Goal: Answer question/provide support: Answer question/provide support

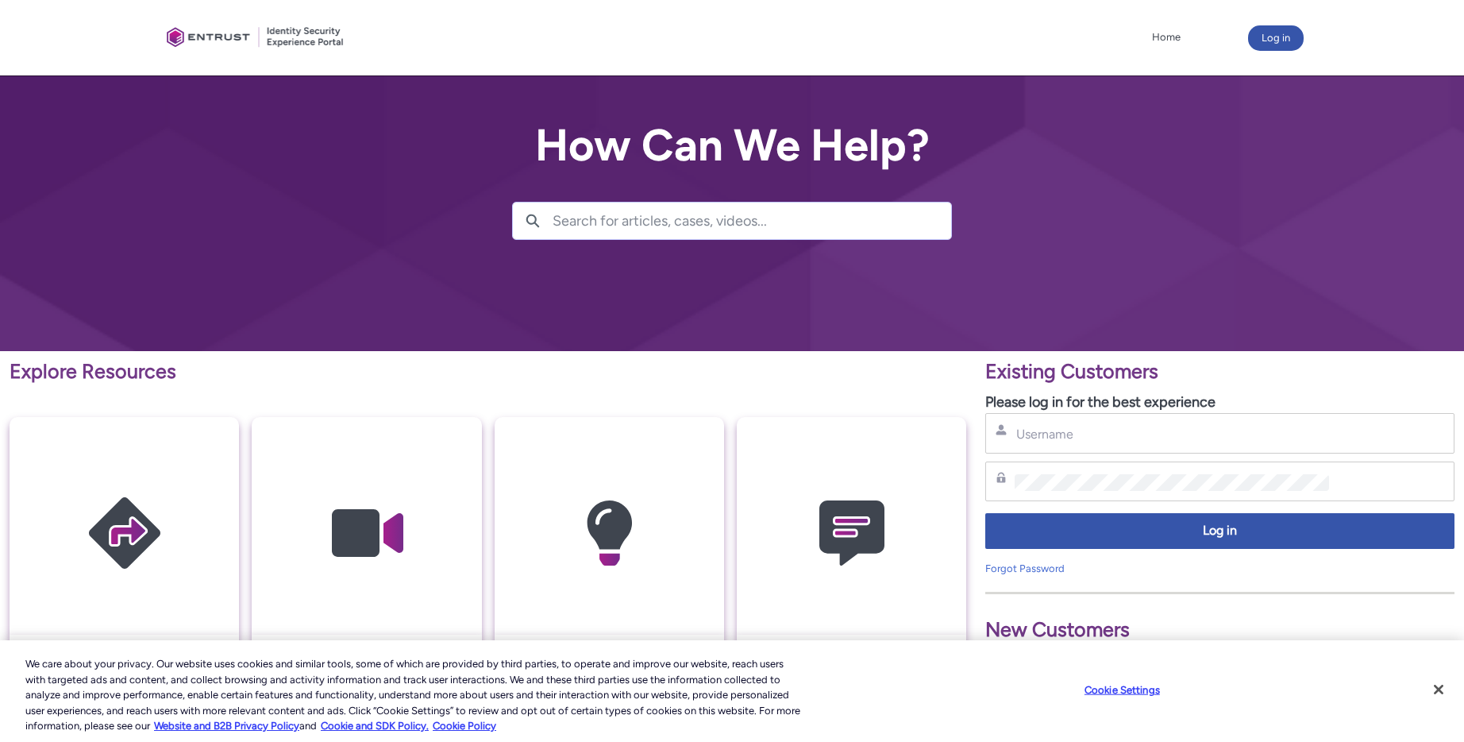
click at [1071, 442] on div "Username" at bounding box center [1220, 433] width 449 height 20
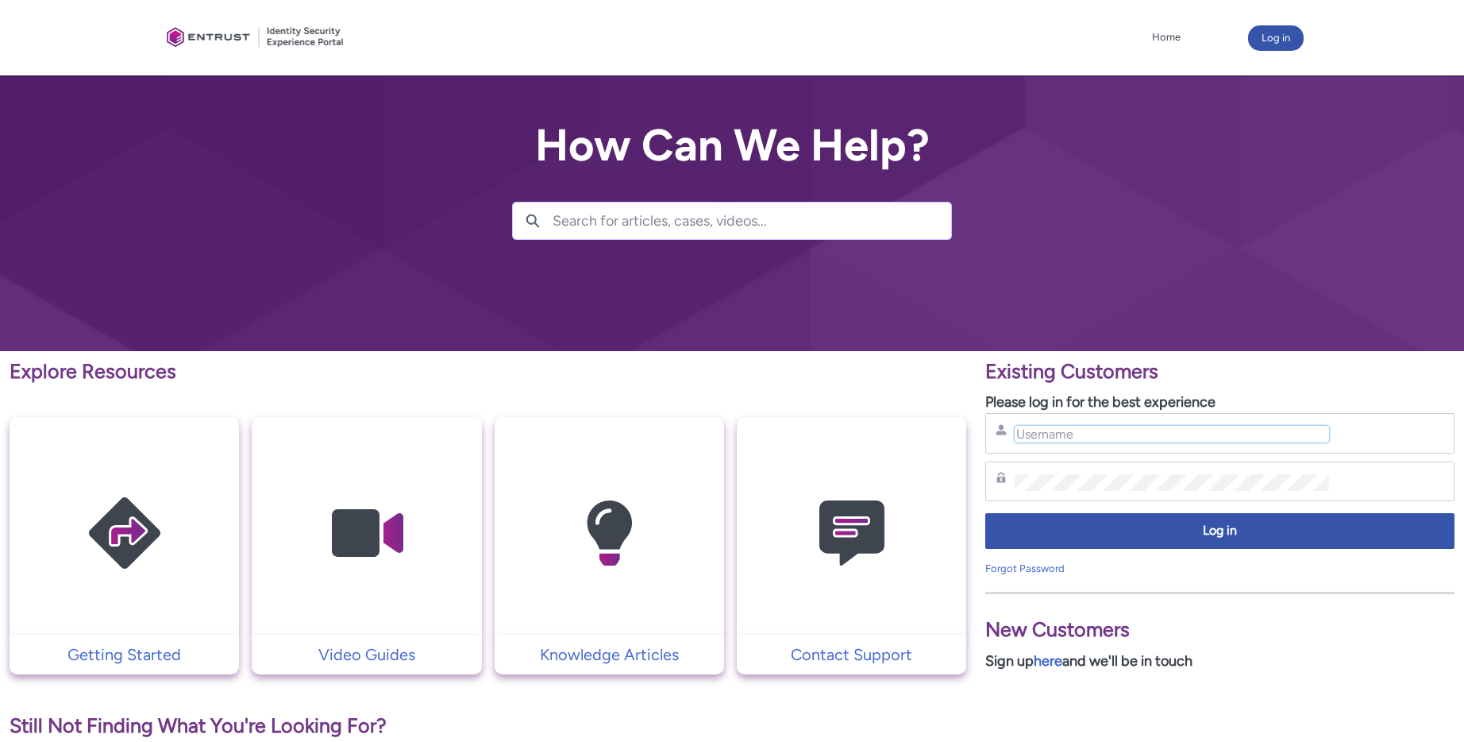
click at [1071, 438] on input "Username" at bounding box center [1172, 434] width 314 height 17
type input "[EMAIL_ADDRESS][DOMAIN_NAME]"
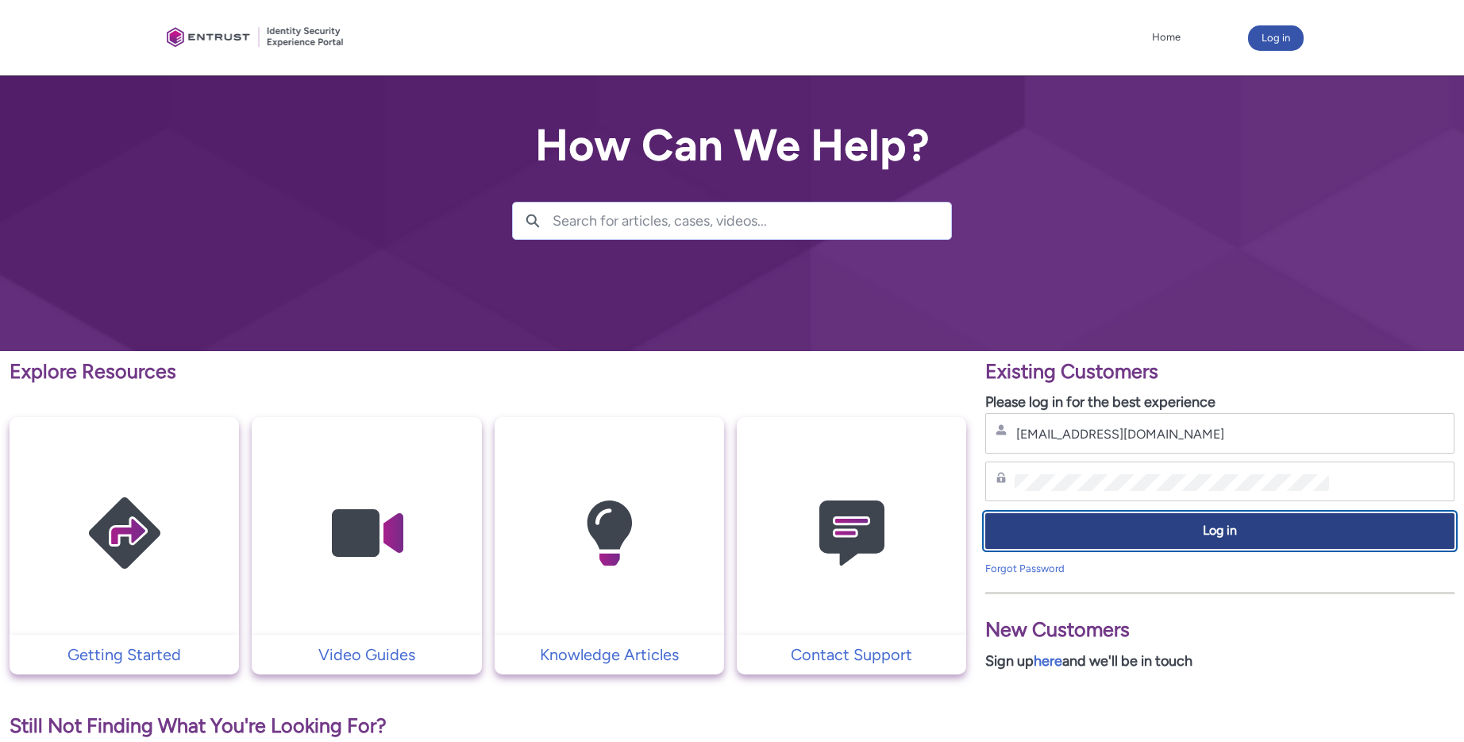
click at [1143, 540] on button "Log in" at bounding box center [1220, 531] width 469 height 36
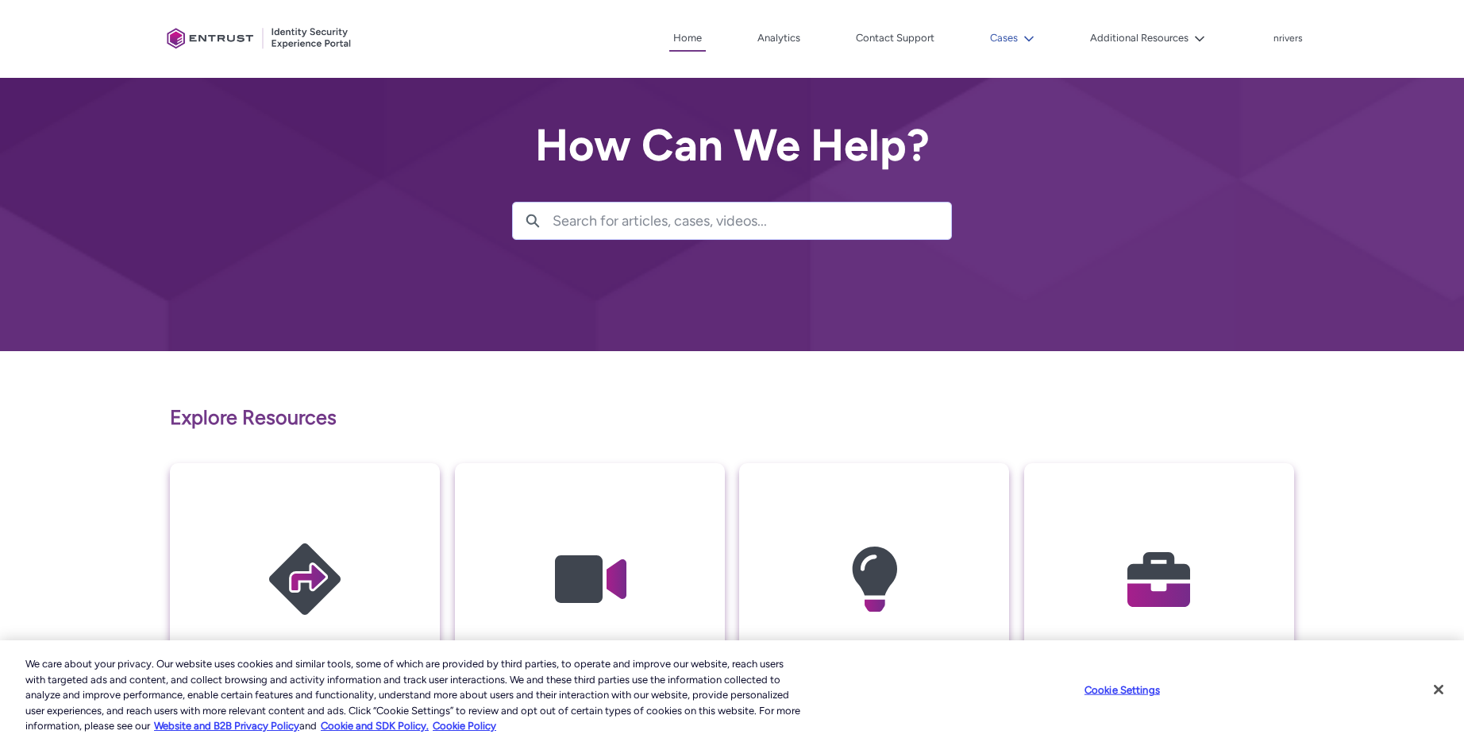
click at [993, 41] on button "Cases" at bounding box center [1012, 38] width 52 height 24
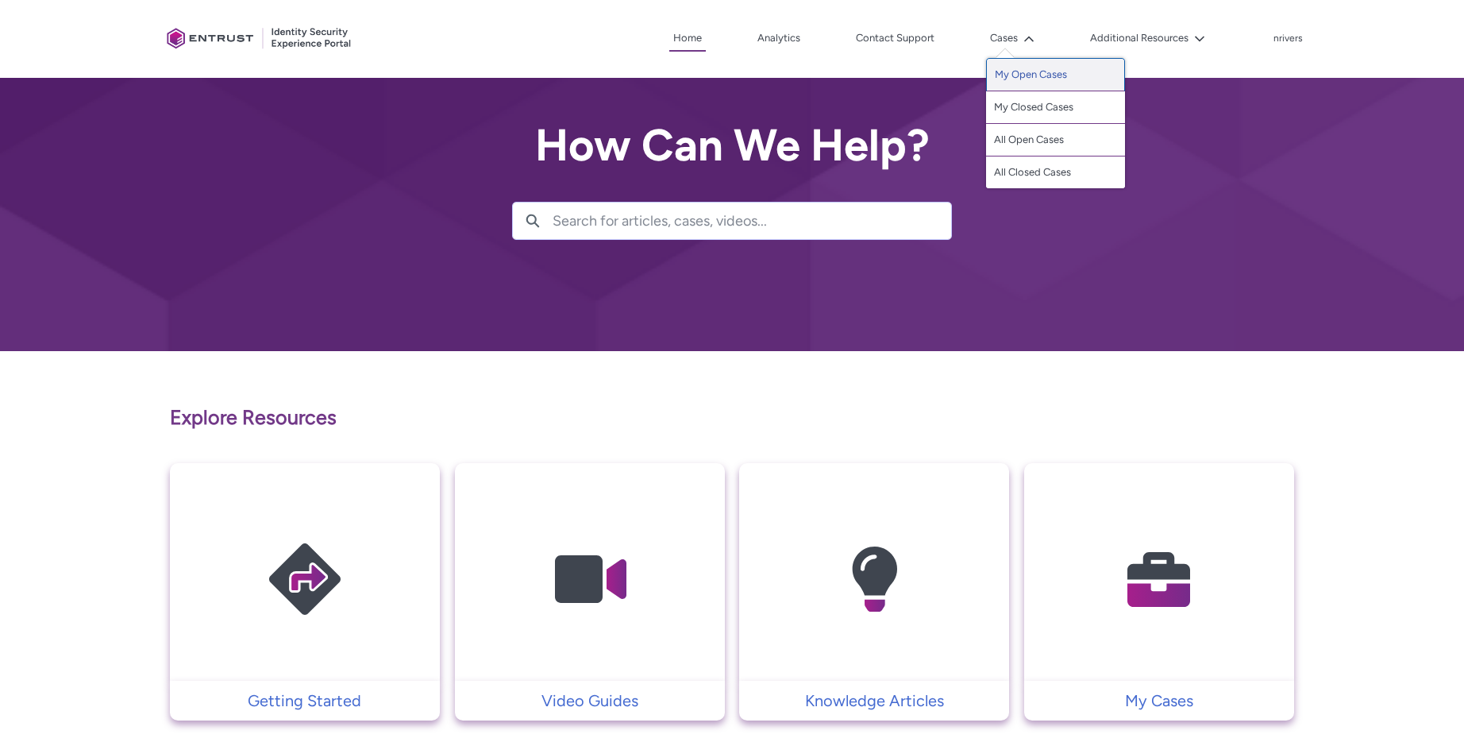
click at [1013, 81] on link "My Open Cases" at bounding box center [1055, 74] width 139 height 33
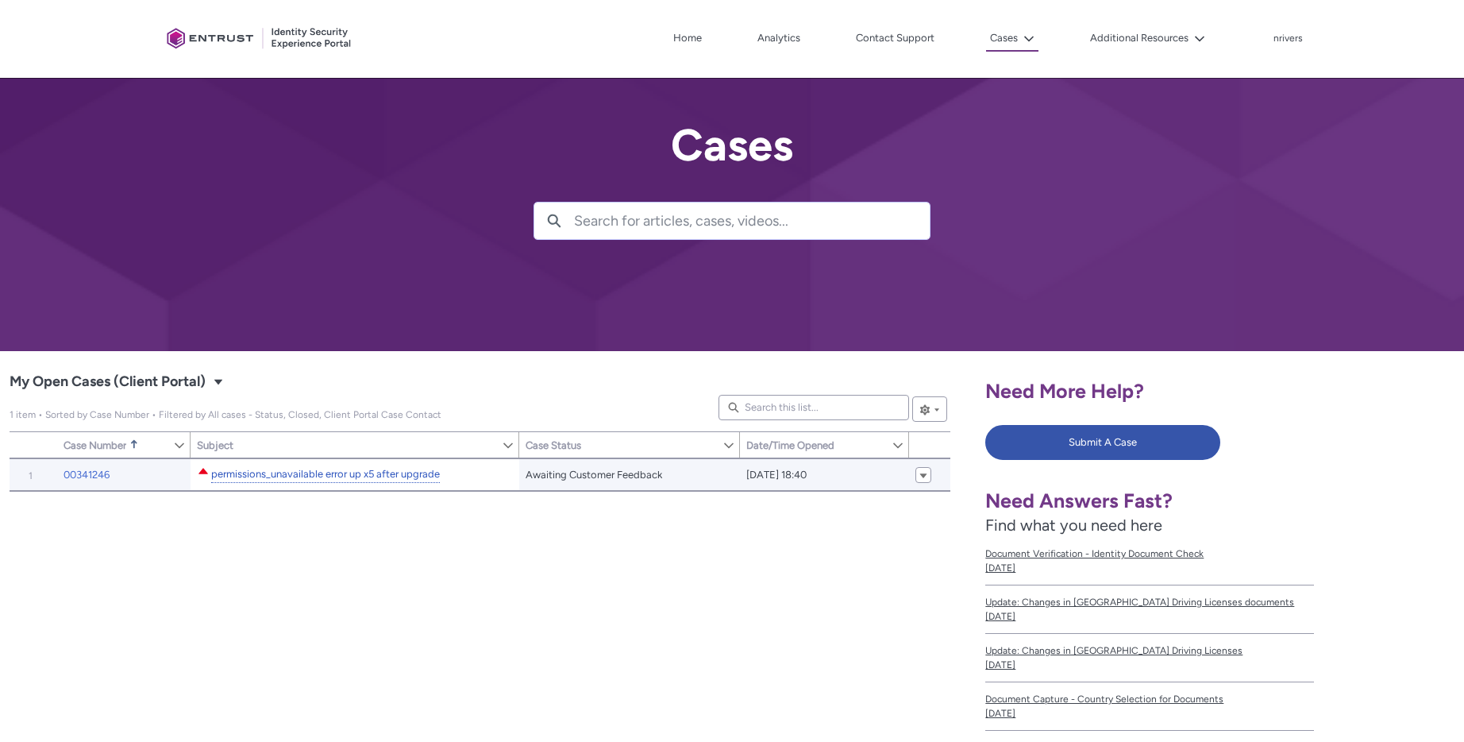
click at [264, 479] on link "permissions_unavailable error up x5 after upgrade" at bounding box center [325, 474] width 229 height 17
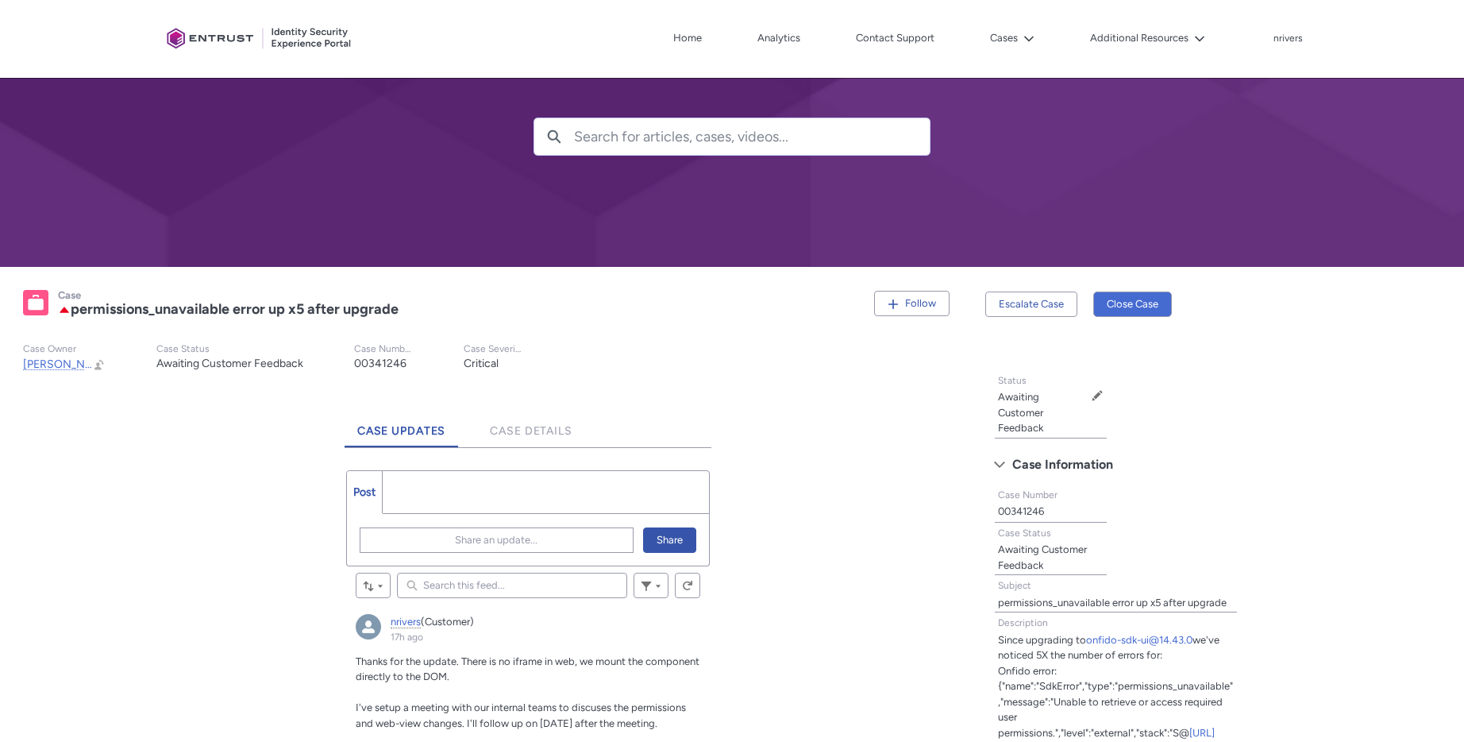
scroll to position [102, 0]
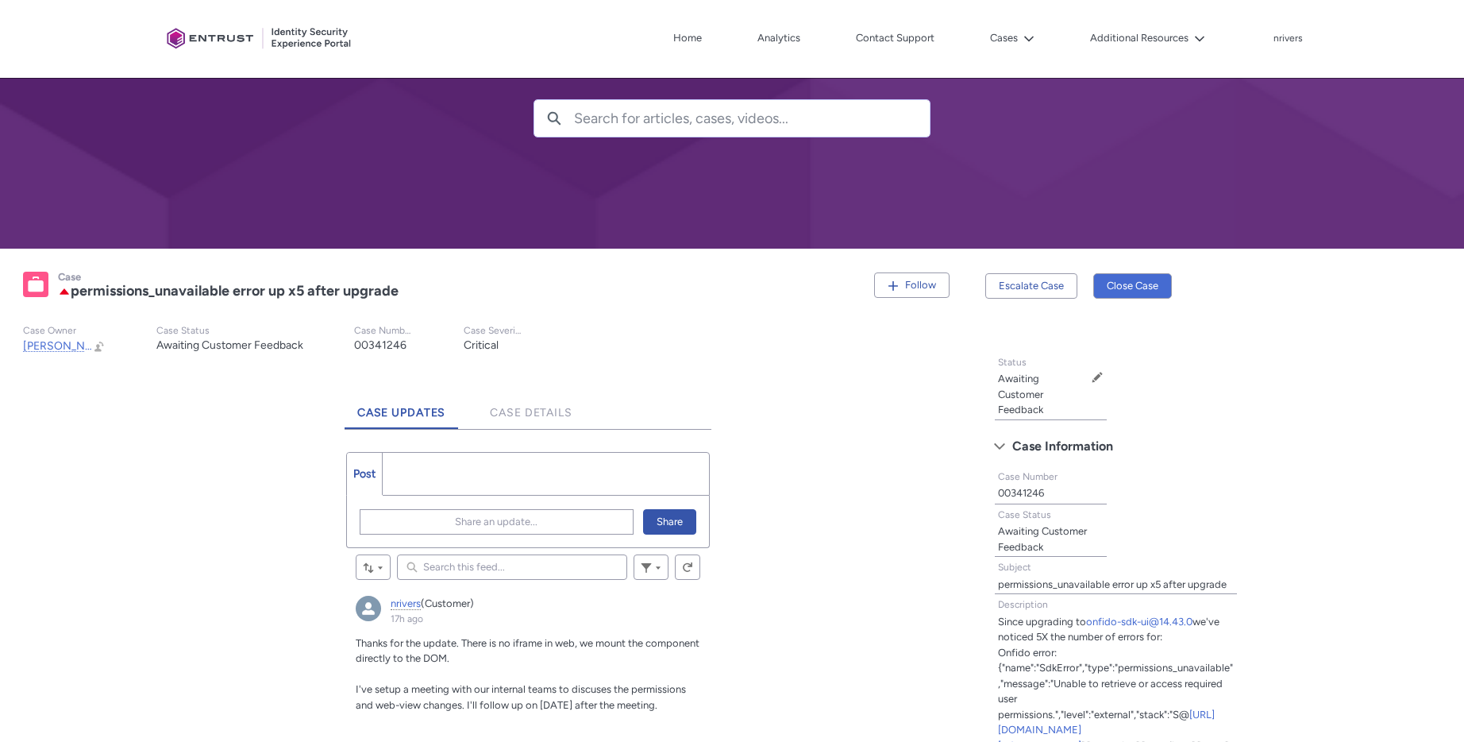
click at [472, 535] on div "Share an update... Share" at bounding box center [528, 521] width 362 height 51
click at [475, 527] on span "Share an update..." at bounding box center [496, 522] width 83 height 24
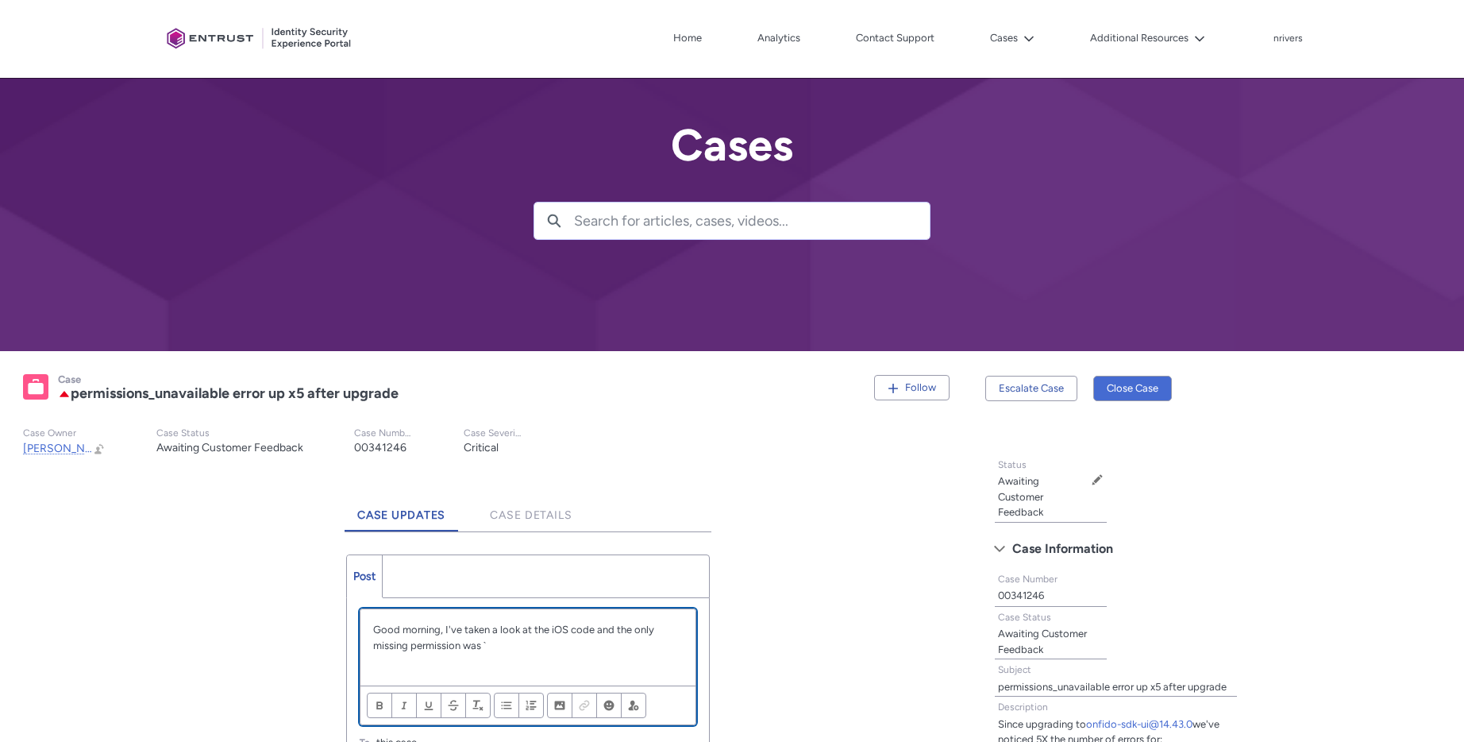
paste div "Chatter Publisher"
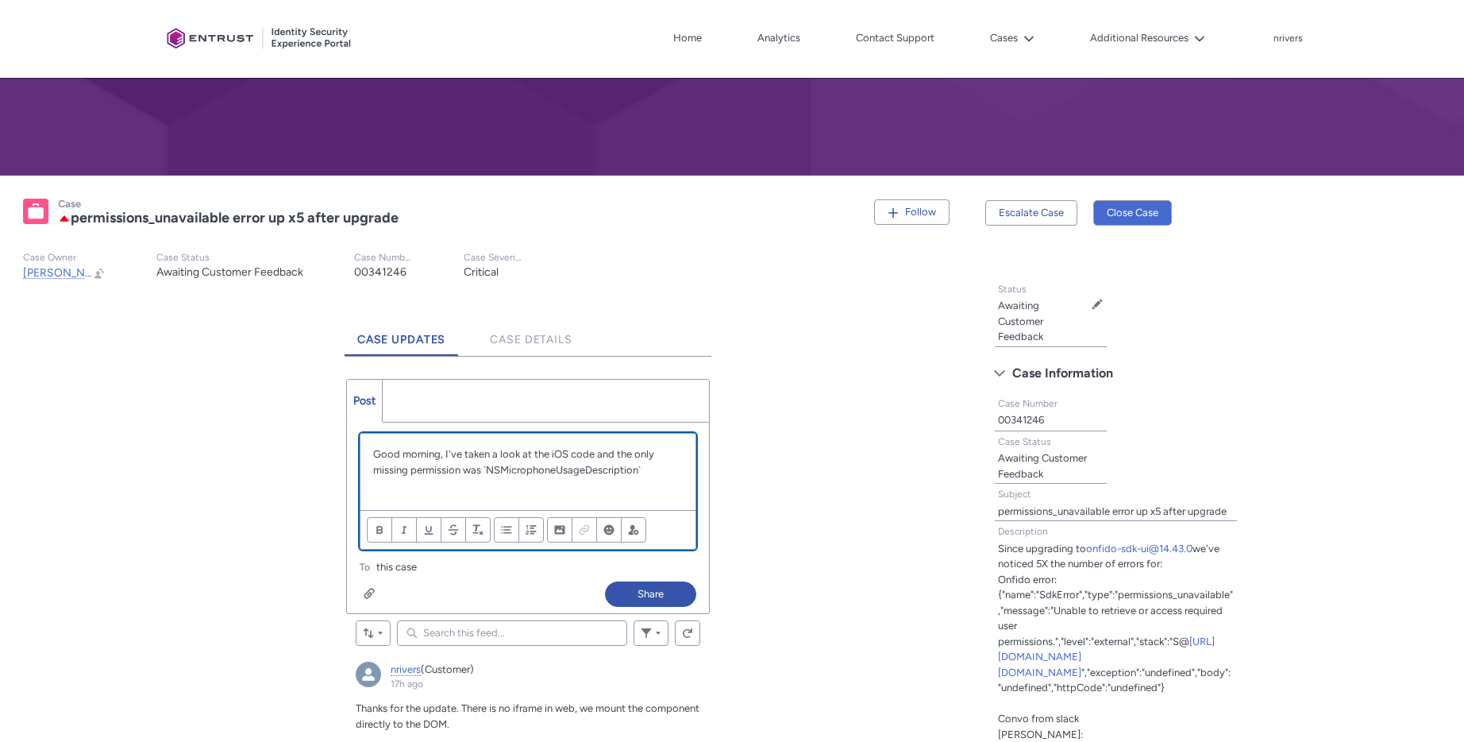
scroll to position [254, 0]
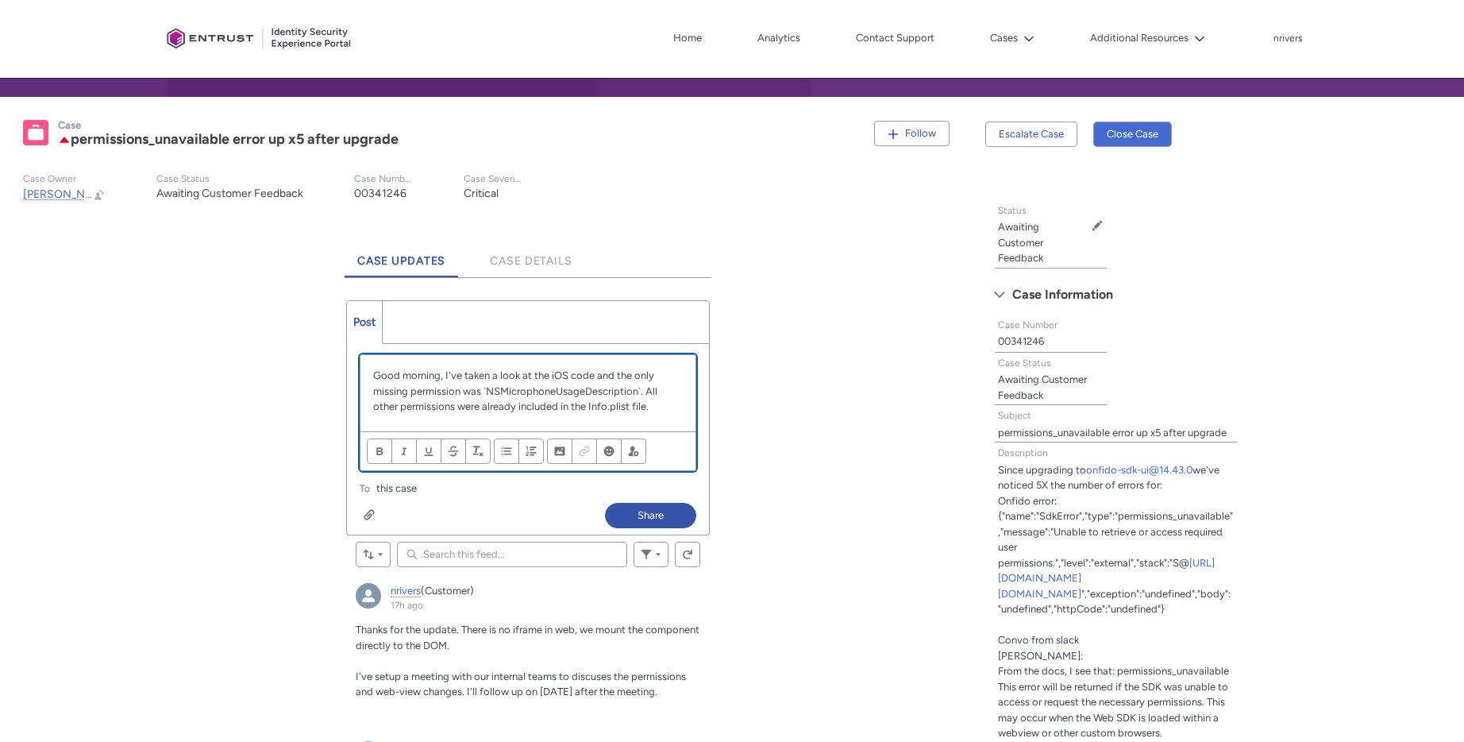
click at [592, 373] on p "Good morning, I've taken a look at the iOS code and the only missing permission…" at bounding box center [528, 391] width 310 height 47
click at [656, 516] on button "Share" at bounding box center [650, 515] width 91 height 25
